Goal: Information Seeking & Learning: Compare options

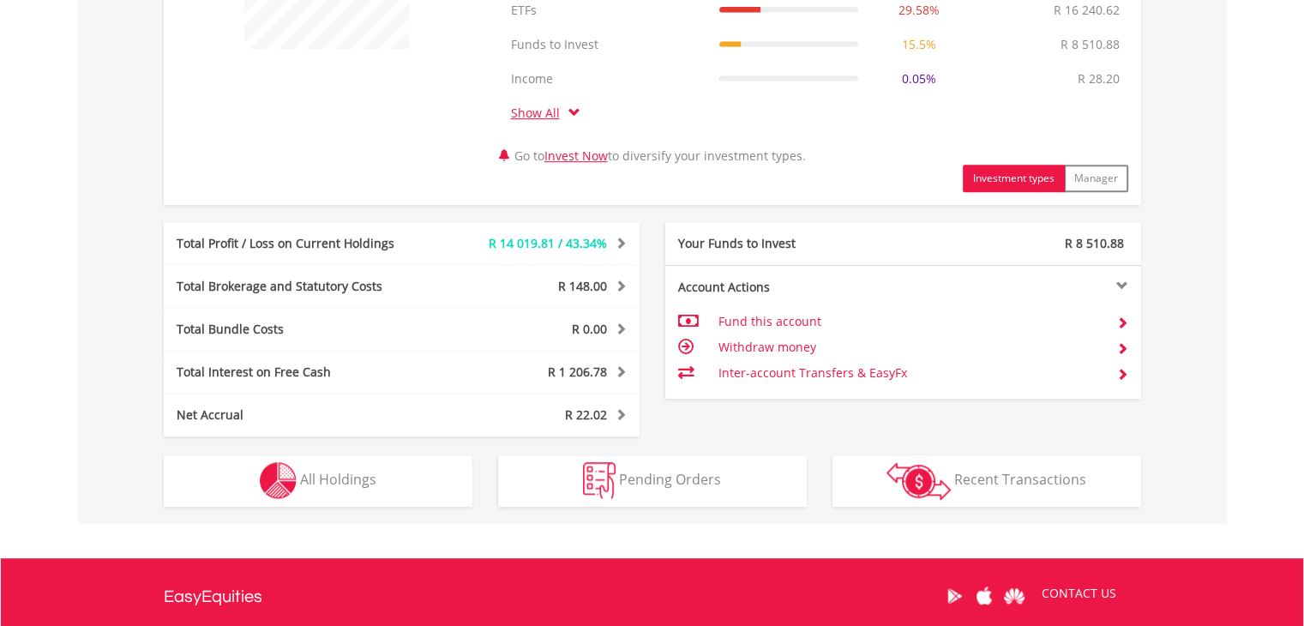
scroll to position [791, 0]
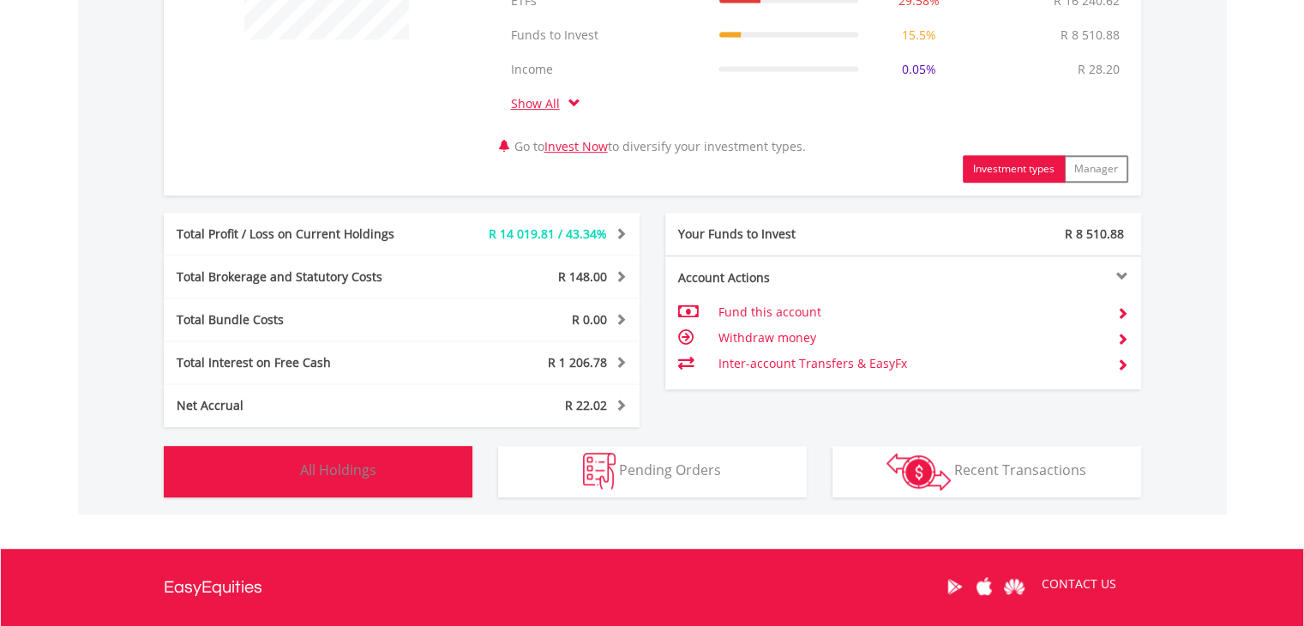
click at [406, 482] on button "Holdings All Holdings" at bounding box center [318, 471] width 309 height 51
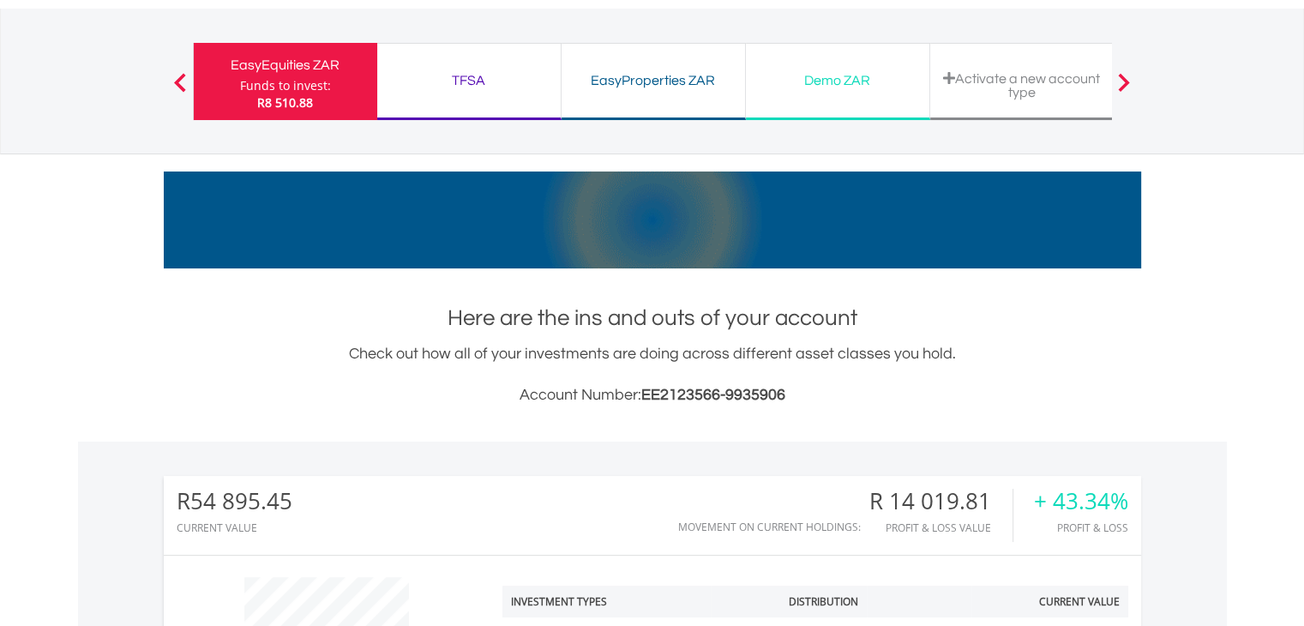
scroll to position [0, 0]
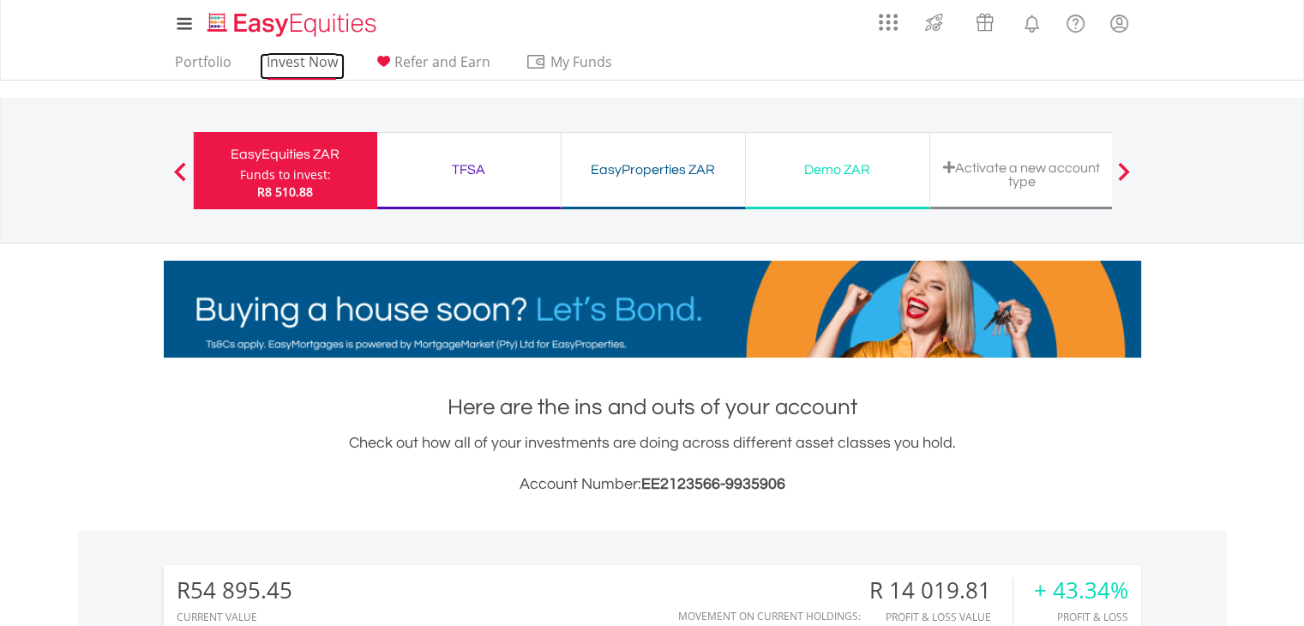
click at [287, 58] on link "Invest Now" at bounding box center [302, 66] width 85 height 27
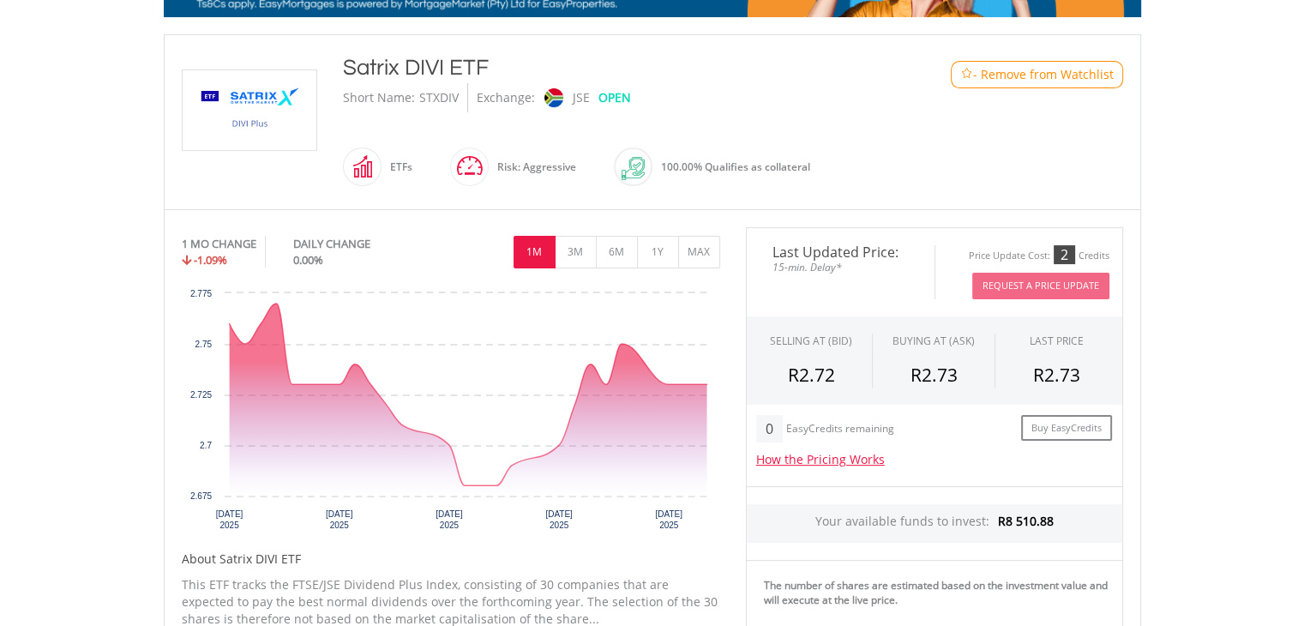
scroll to position [343, 0]
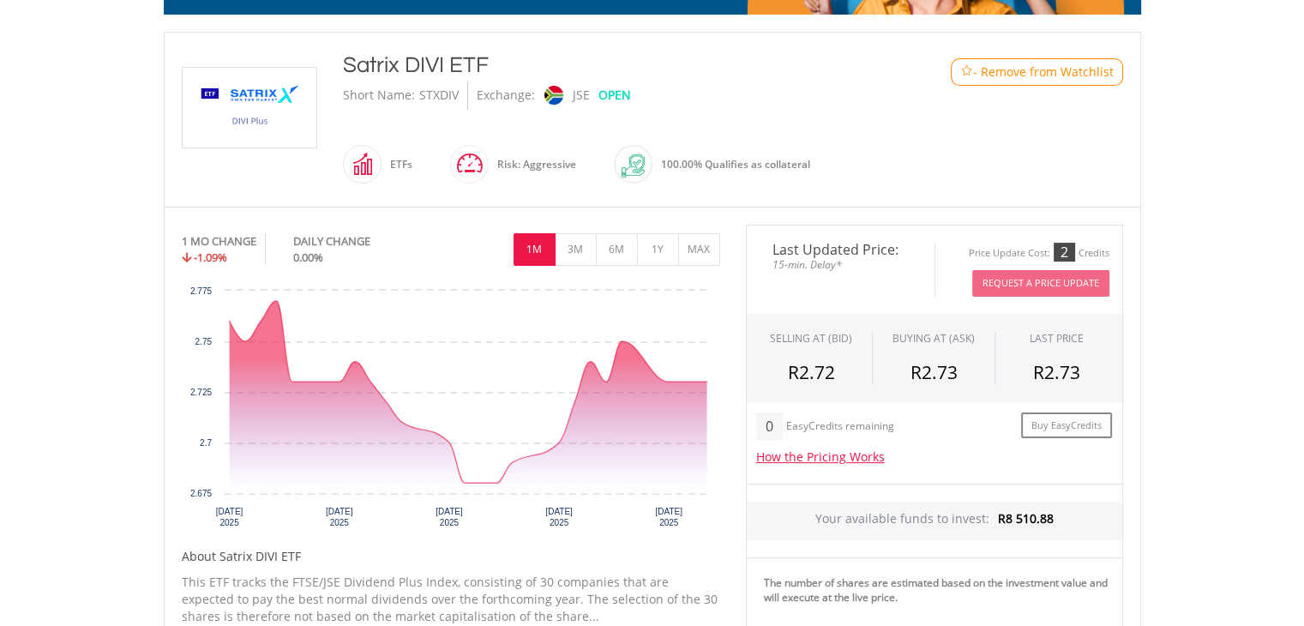
drag, startPoint x: 1316, startPoint y: 100, endPoint x: 1291, endPoint y: 233, distance: 135.2
click at [1291, 233] on html "My Investments Invest Now New Listings Sell My Recurring Investments Pending Or…" at bounding box center [652, 439] width 1304 height 1565
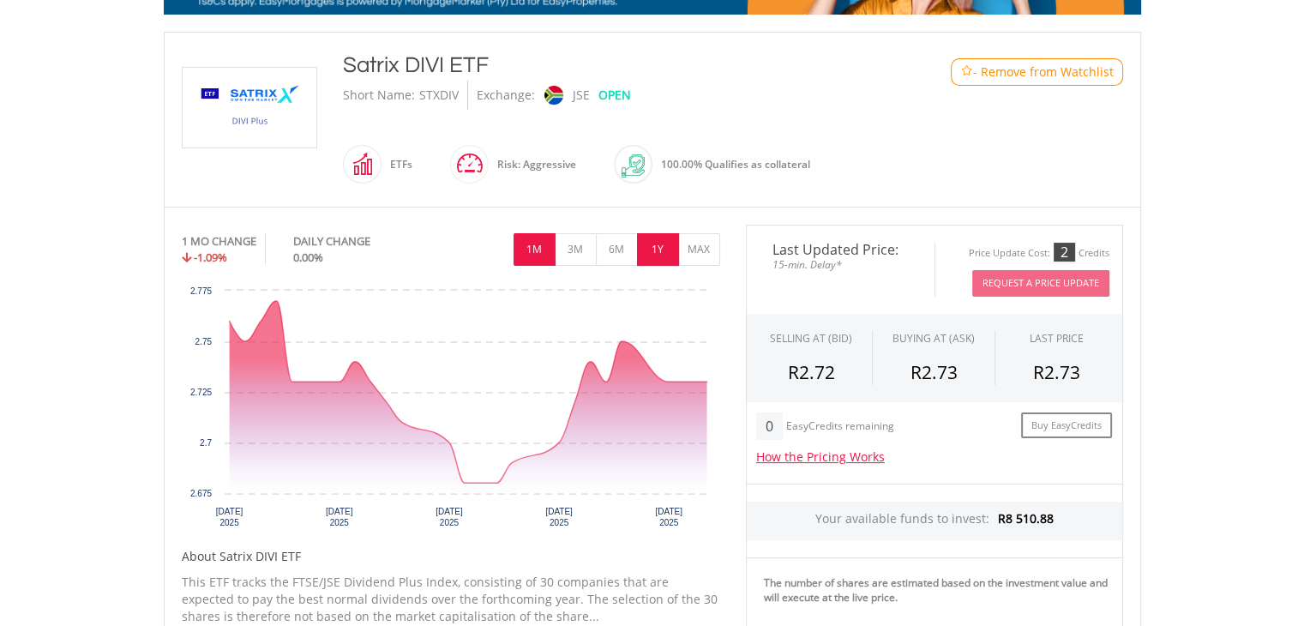
click at [670, 251] on button "1Y" at bounding box center [658, 249] width 42 height 33
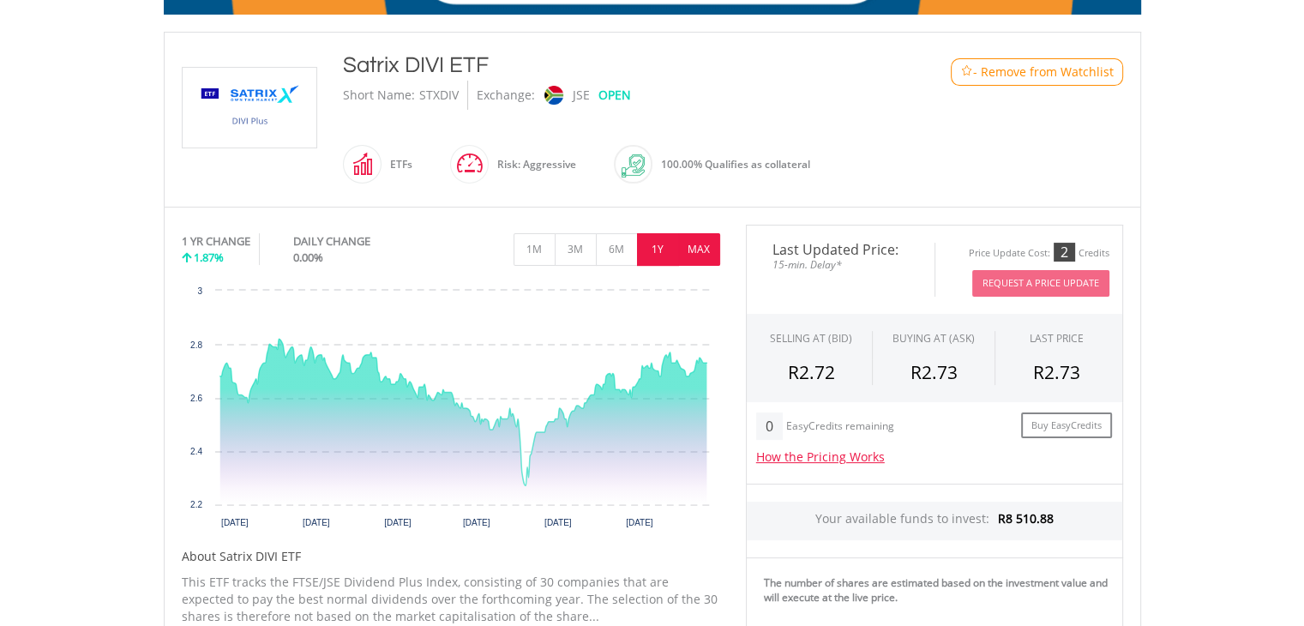
click at [700, 247] on button "MAX" at bounding box center [699, 249] width 42 height 33
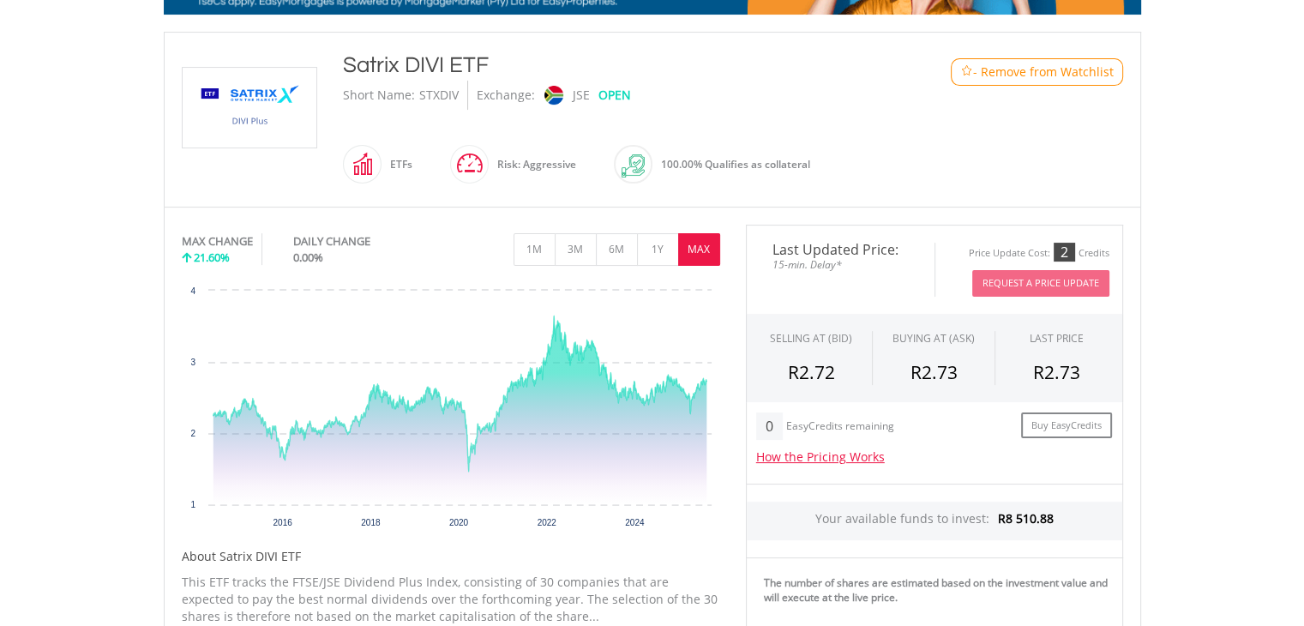
click at [627, 163] on img at bounding box center [633, 165] width 23 height 23
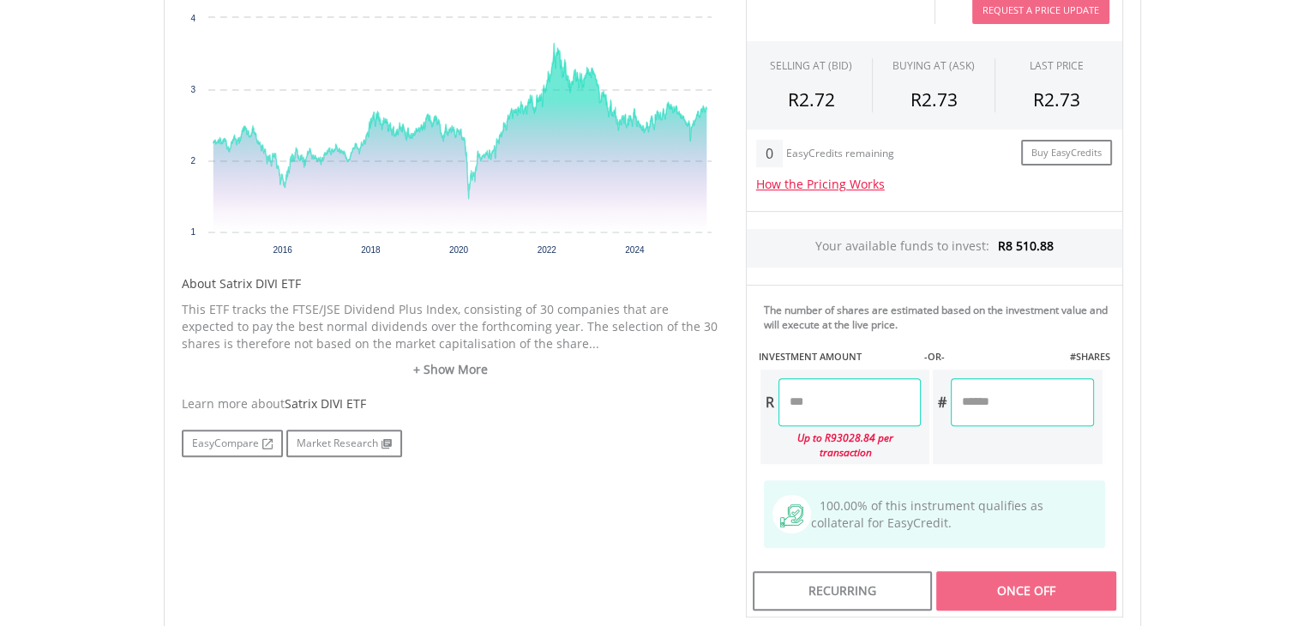
scroll to position [624, 0]
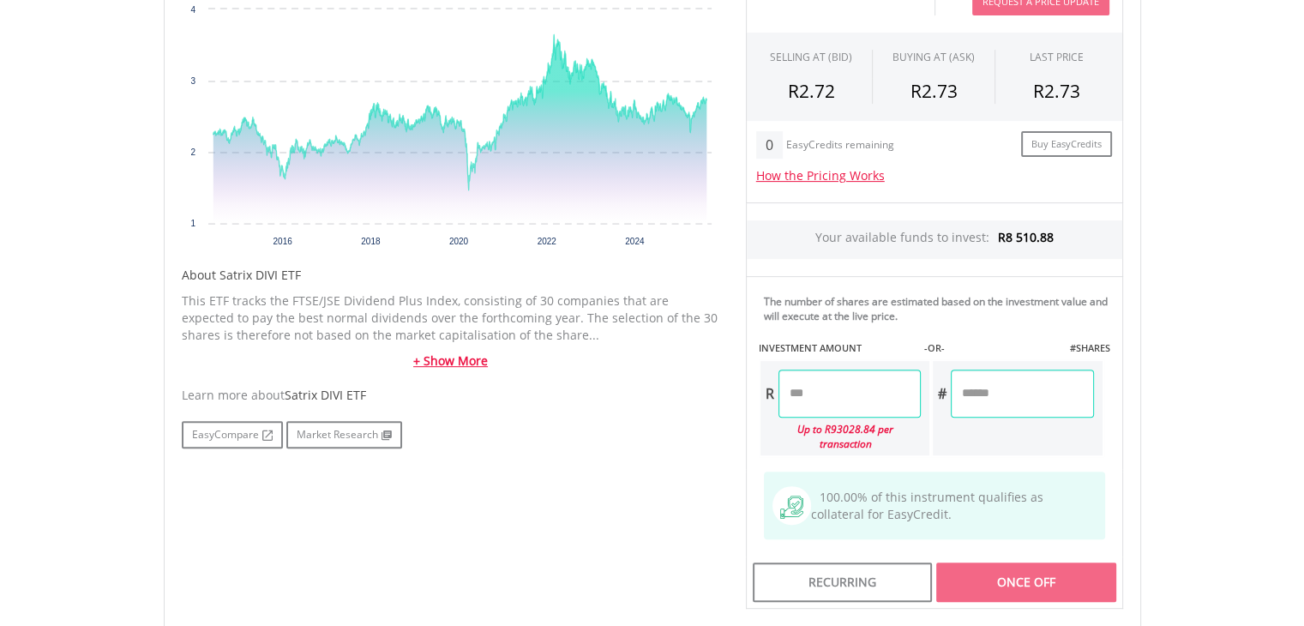
click at [448, 357] on link "+ Show More" at bounding box center [451, 360] width 538 height 17
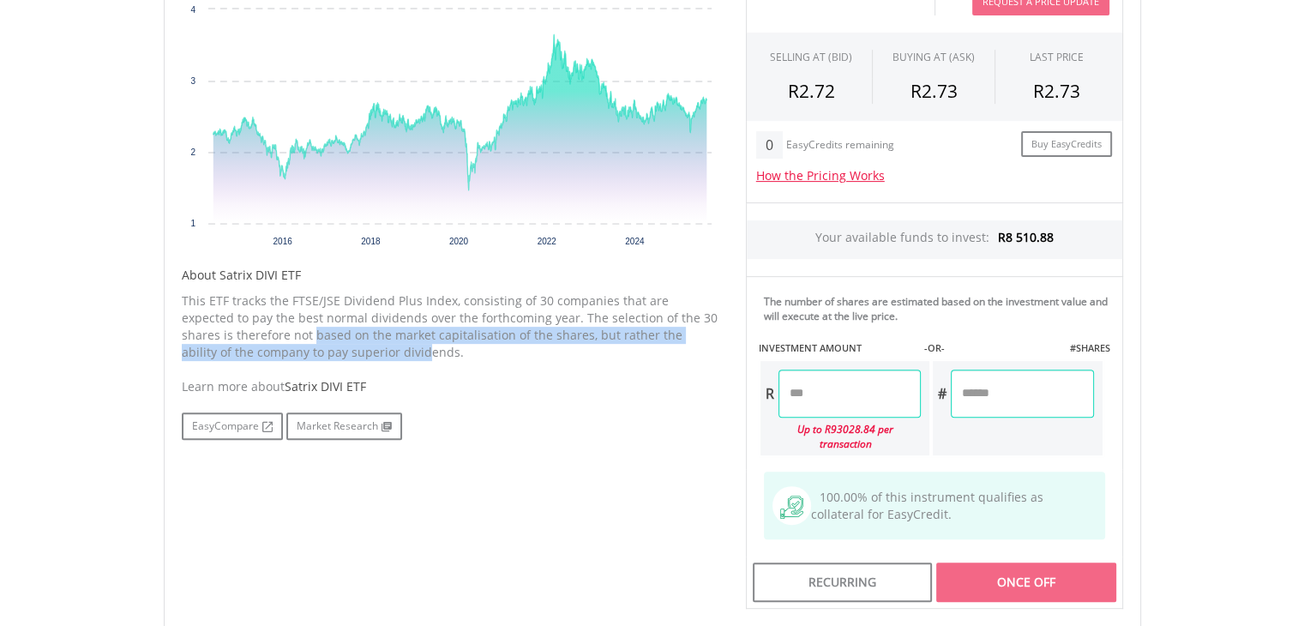
drag, startPoint x: 260, startPoint y: 327, endPoint x: 352, endPoint y: 357, distance: 96.5
click at [352, 357] on p "This ETF tracks the FTSE/JSE Dividend Plus Index, consisting of 30 companies th…" at bounding box center [451, 326] width 538 height 69
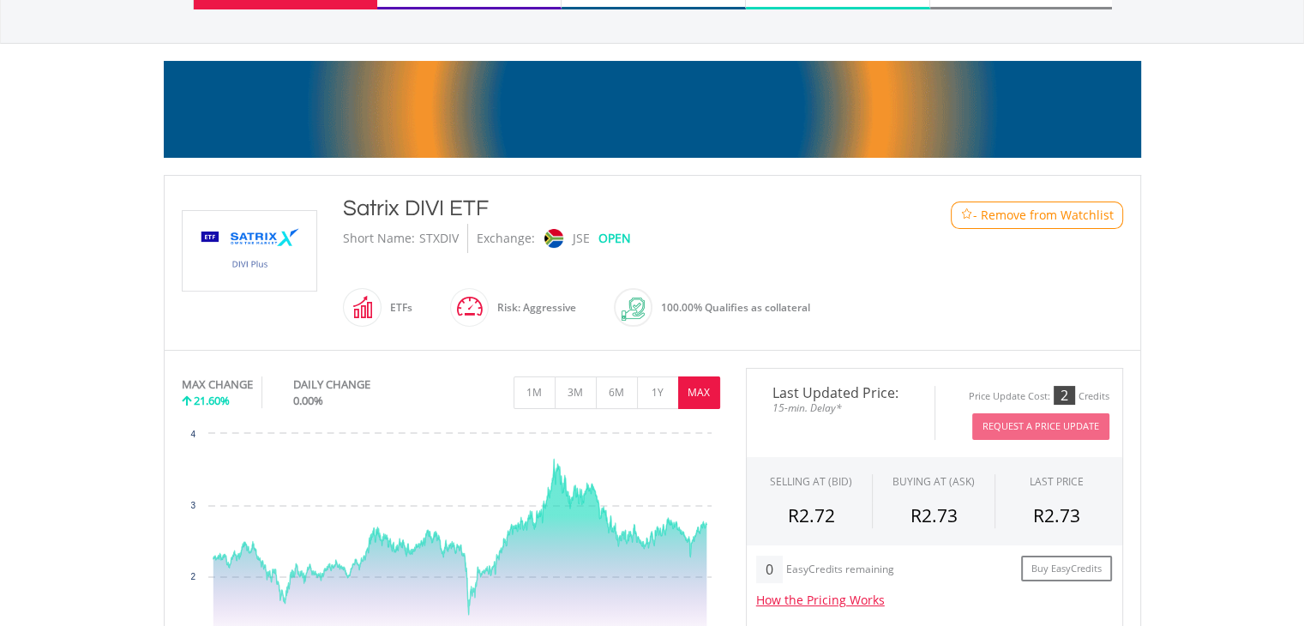
scroll to position [196, 0]
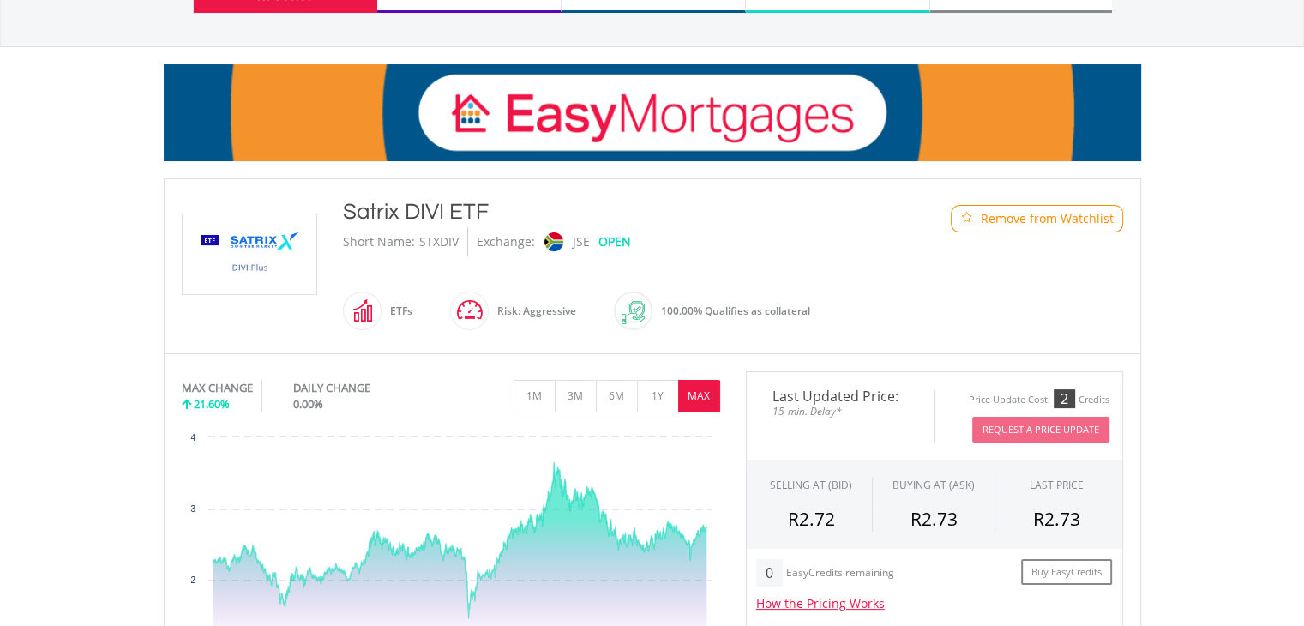
drag, startPoint x: 341, startPoint y: 210, endPoint x: 397, endPoint y: 211, distance: 55.7
click at [397, 211] on div "Satrix DIVI ETF Short Name: STXDIV Exchange: JSE OPEN ETFs" at bounding box center [612, 266] width 564 height 140
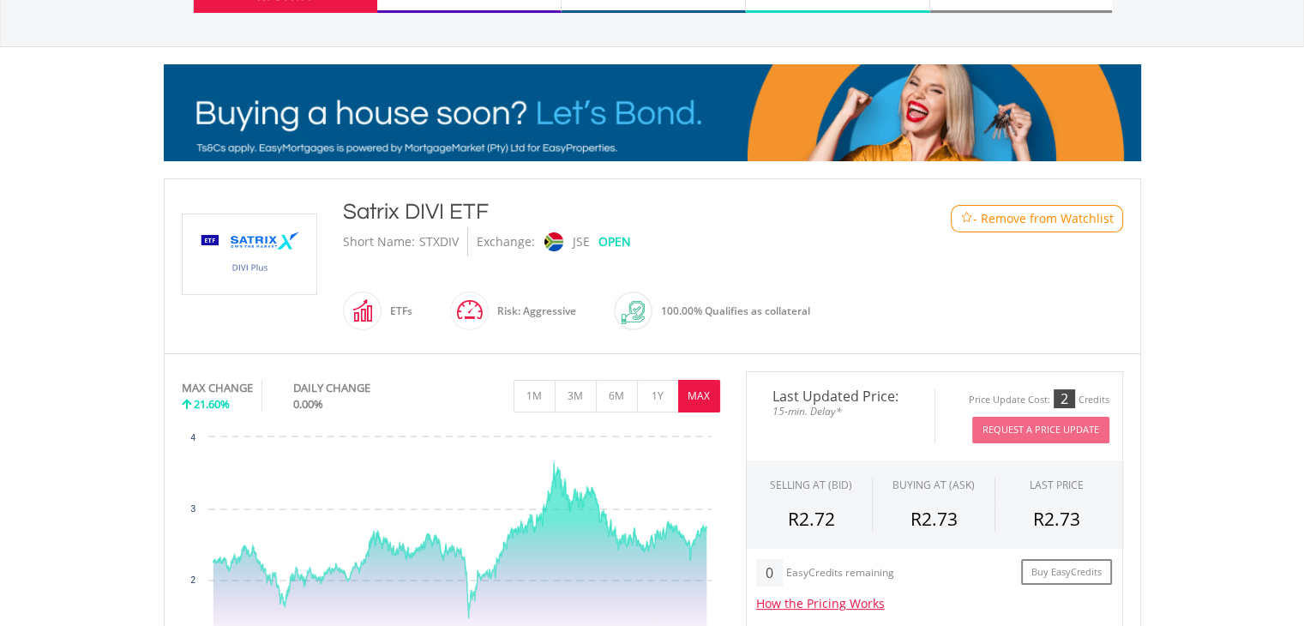
copy div "Satrix"
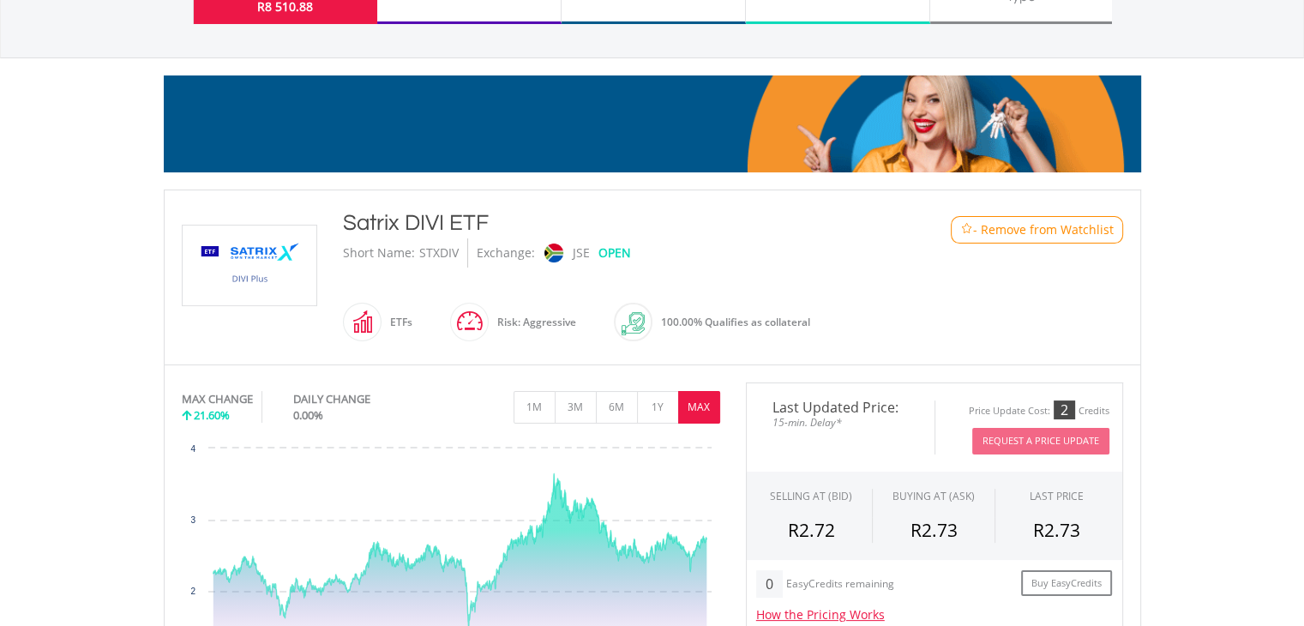
scroll to position [27, 0]
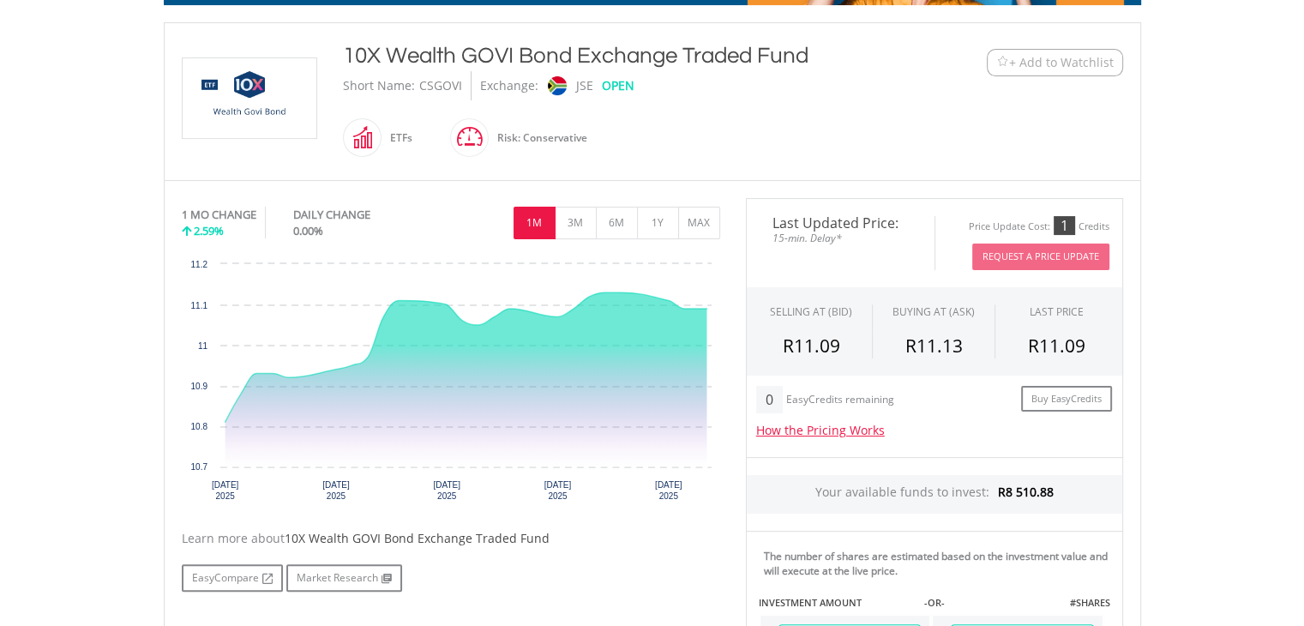
scroll to position [365, 0]
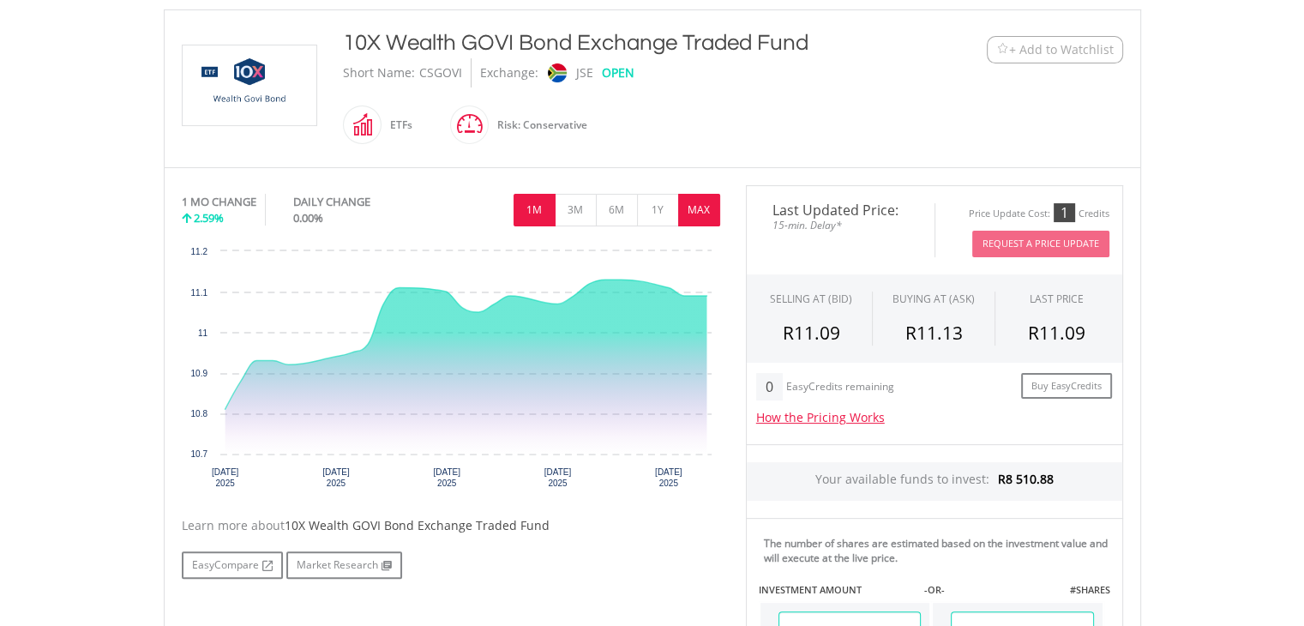
click at [700, 207] on button "MAX" at bounding box center [699, 210] width 42 height 33
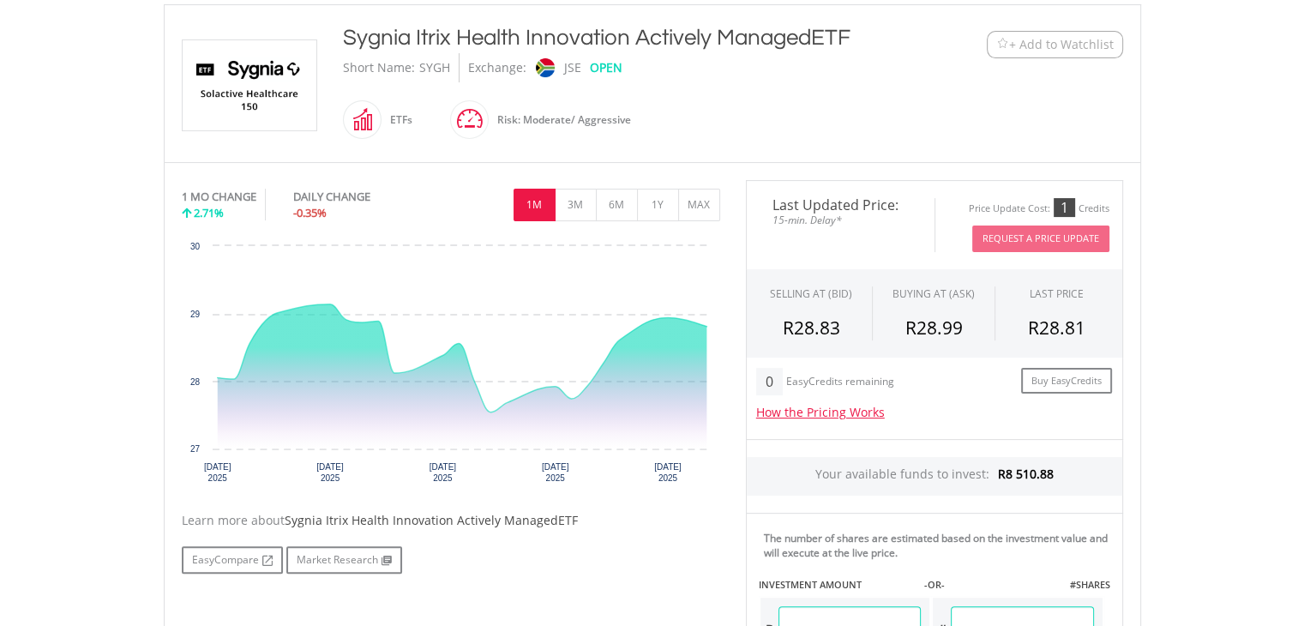
scroll to position [369, 0]
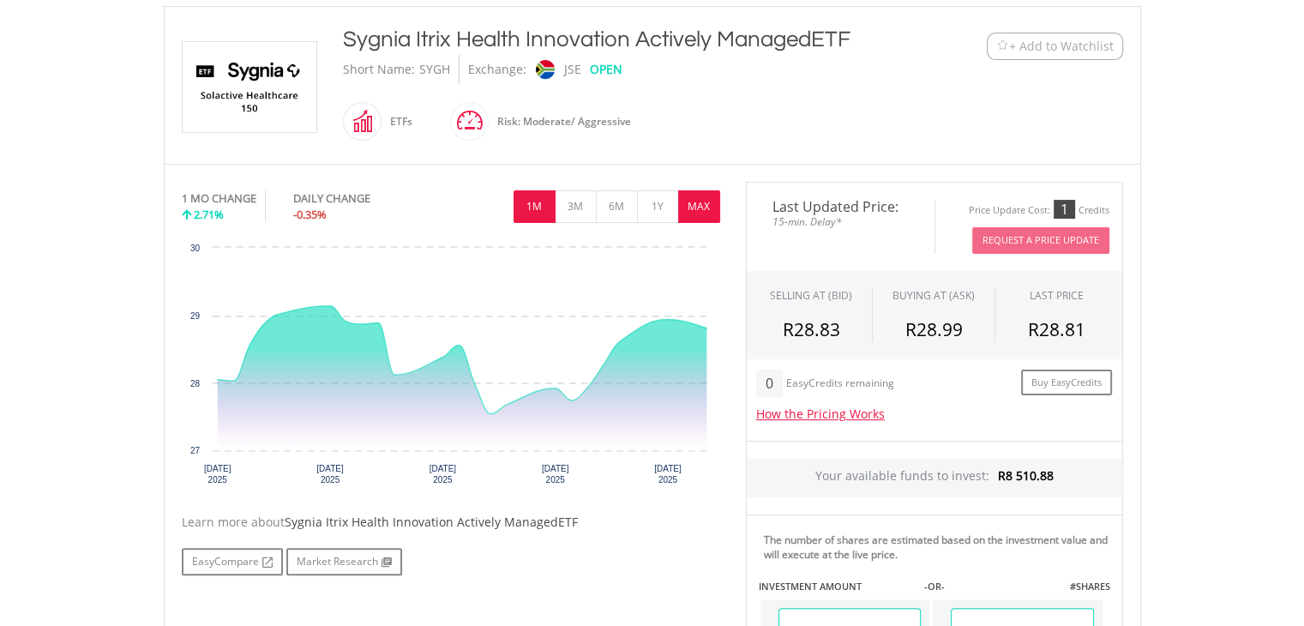
click at [696, 207] on button "MAX" at bounding box center [699, 206] width 42 height 33
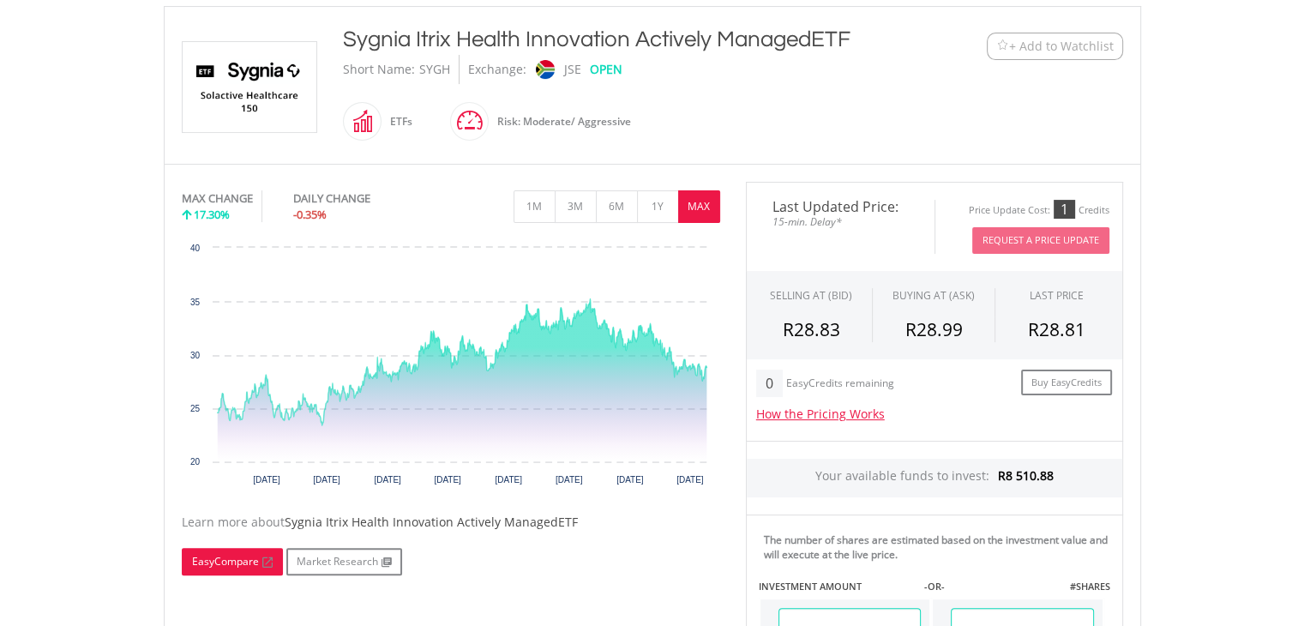
click at [236, 562] on link "EasyCompare" at bounding box center [232, 561] width 101 height 27
